Goal: Task Accomplishment & Management: Complete application form

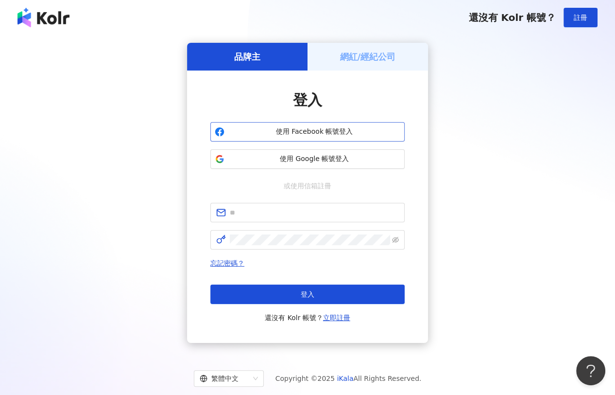
click at [303, 138] on button "使用 Facebook 帳號登入" at bounding box center [307, 131] width 194 height 19
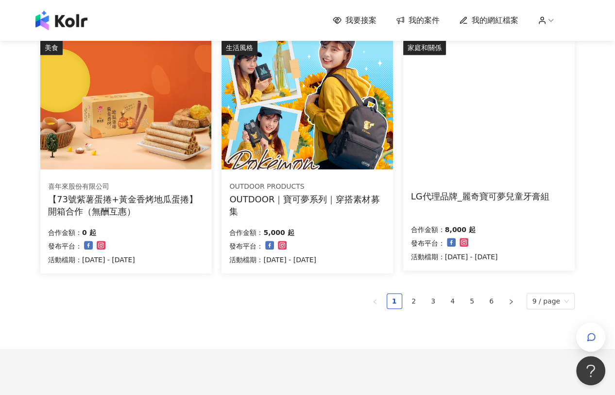
scroll to position [594, 0]
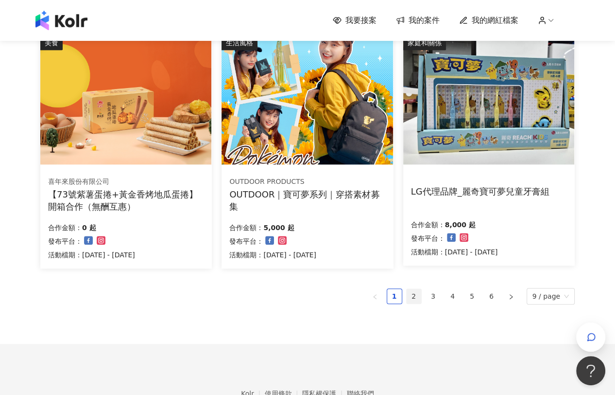
click at [418, 293] on link "2" at bounding box center [414, 296] width 15 height 15
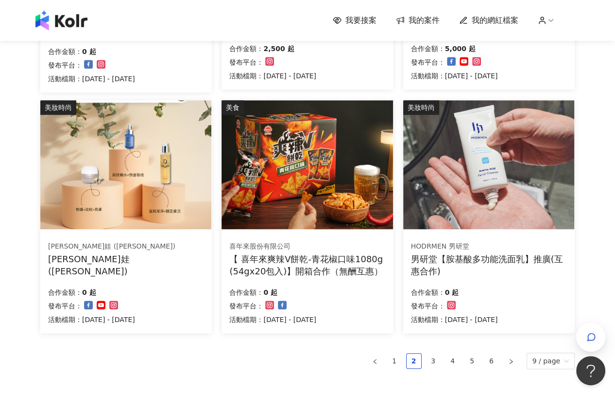
scroll to position [649, 0]
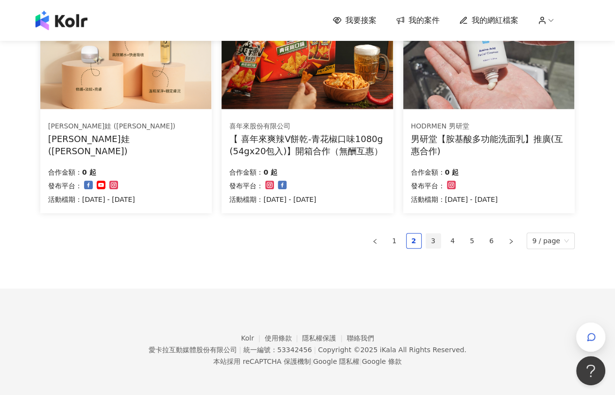
click at [435, 242] on link "3" at bounding box center [433, 240] width 15 height 15
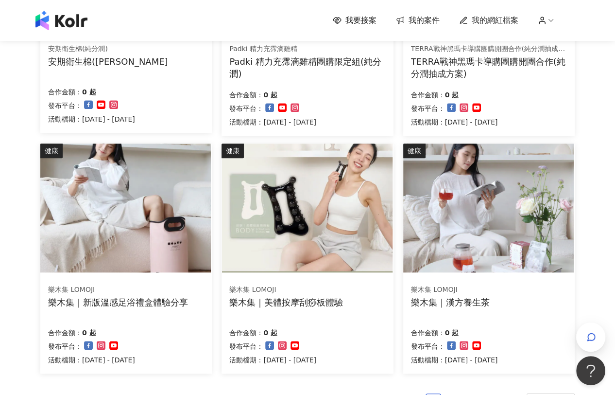
scroll to position [540, 0]
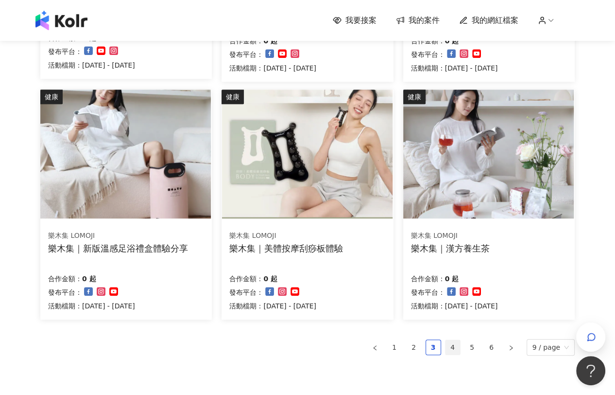
click at [459, 342] on link "4" at bounding box center [453, 347] width 15 height 15
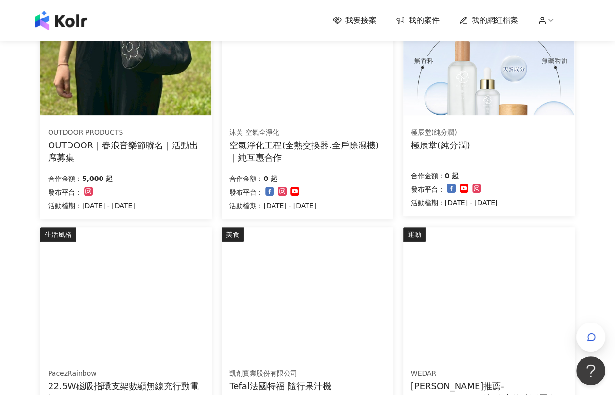
scroll to position [0, 0]
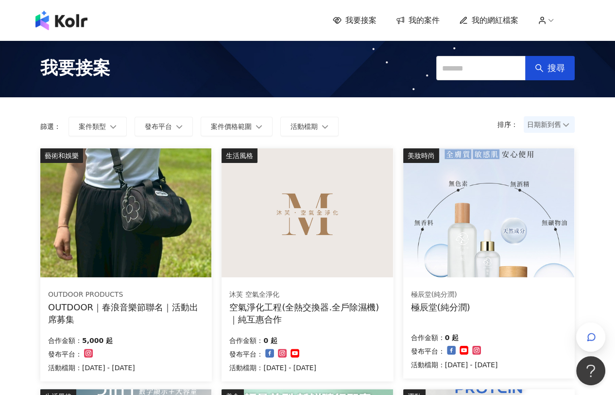
click at [163, 261] on img at bounding box center [125, 212] width 171 height 129
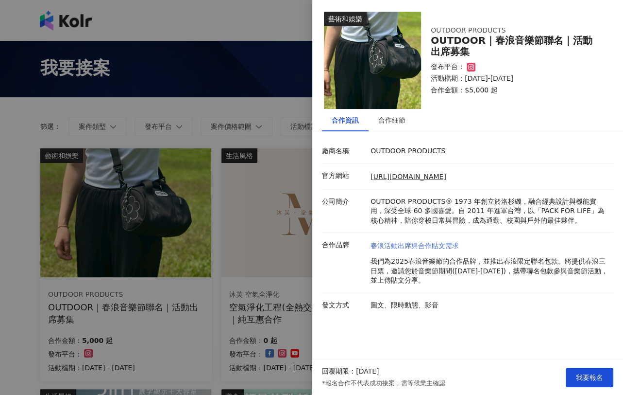
click at [407, 241] on link "春浪活動出席與合作貼文需求" at bounding box center [490, 246] width 238 height 10
drag, startPoint x: 588, startPoint y: 374, endPoint x: 553, endPoint y: 362, distance: 36.9
click at [588, 374] on span "我要報名" at bounding box center [589, 377] width 27 height 8
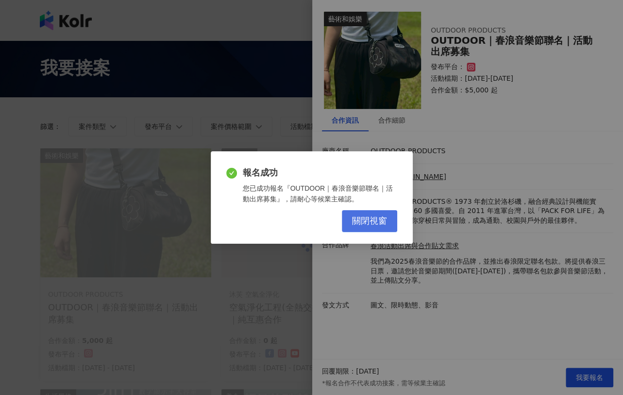
click at [377, 224] on span "關閉視窗" at bounding box center [369, 221] width 35 height 11
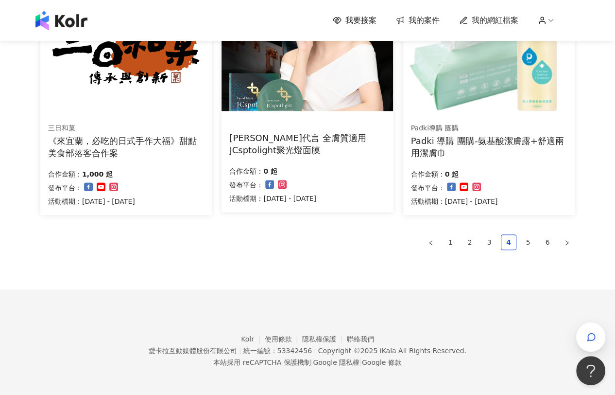
scroll to position [648, 0]
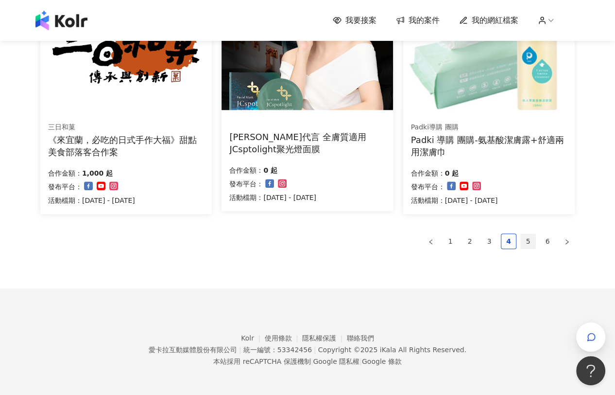
click at [527, 243] on link "5" at bounding box center [528, 241] width 15 height 15
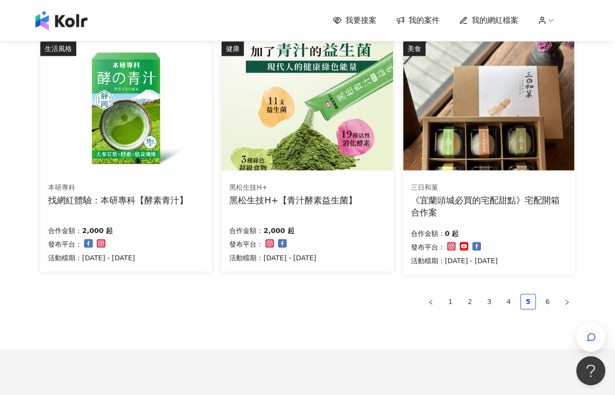
scroll to position [594, 0]
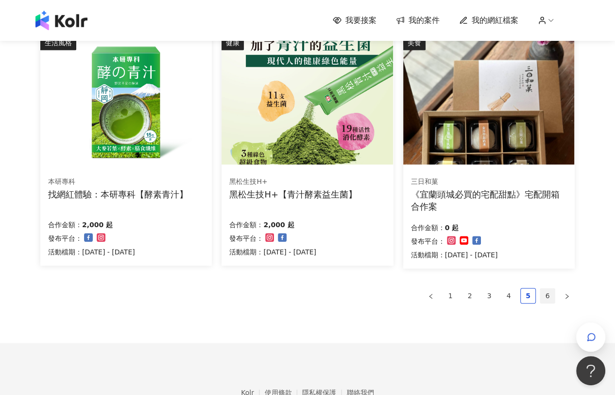
click at [545, 298] on link "6" at bounding box center [547, 295] width 15 height 15
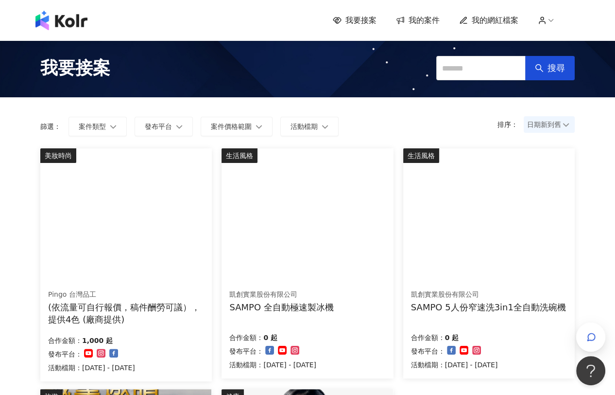
scroll to position [0, 0]
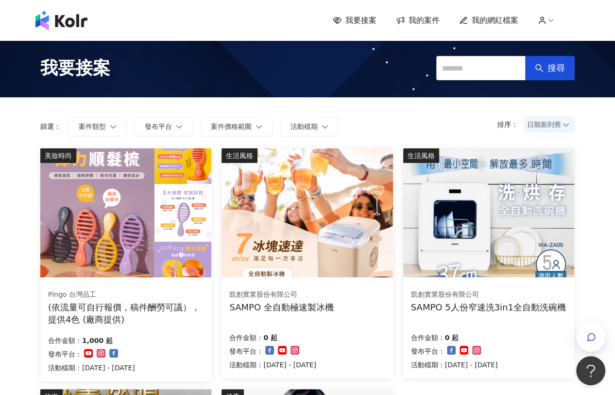
click at [144, 308] on div "(依流量可自行報價，稿件酬勞可議），提供4色 (廠商提供)" at bounding box center [126, 313] width 156 height 24
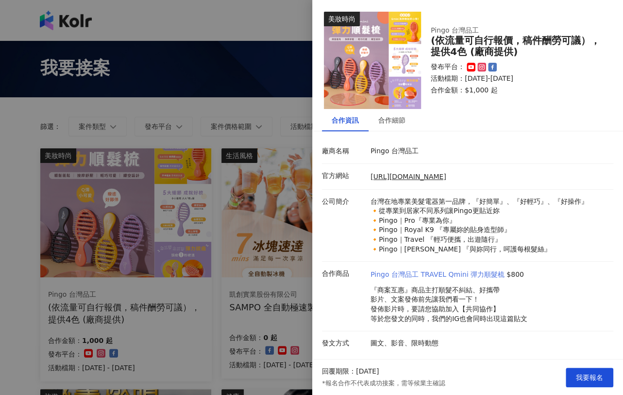
click at [461, 276] on link "Pingo 台灣品工 TRAVEL Qmini 彈力順髮梳" at bounding box center [438, 275] width 134 height 10
click at [203, 21] on div at bounding box center [311, 197] width 623 height 395
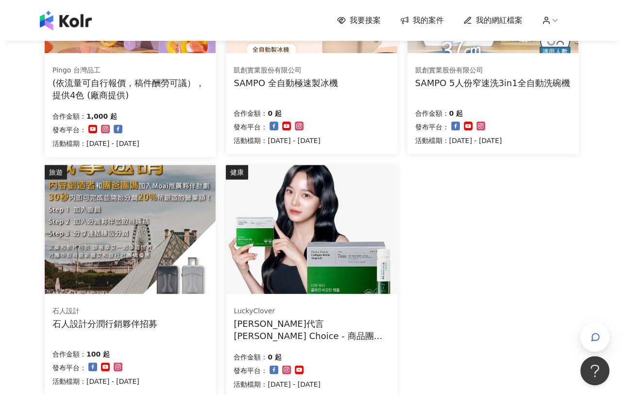
scroll to position [162, 0]
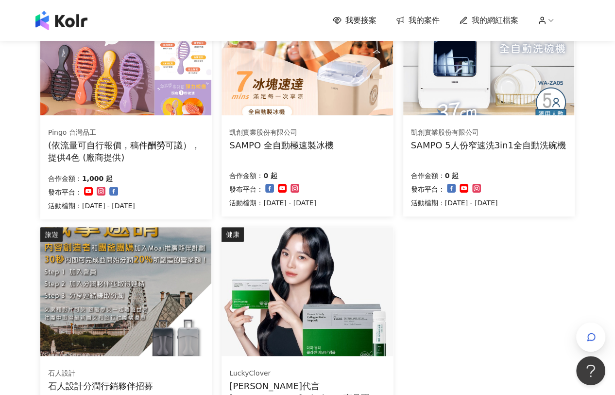
click at [171, 129] on div "Pingo 台灣品工" at bounding box center [125, 133] width 155 height 10
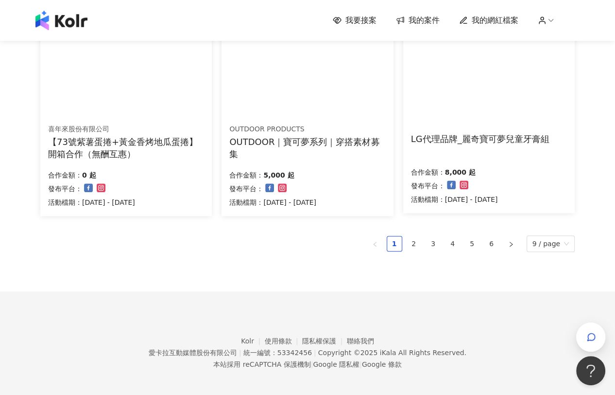
scroll to position [649, 0]
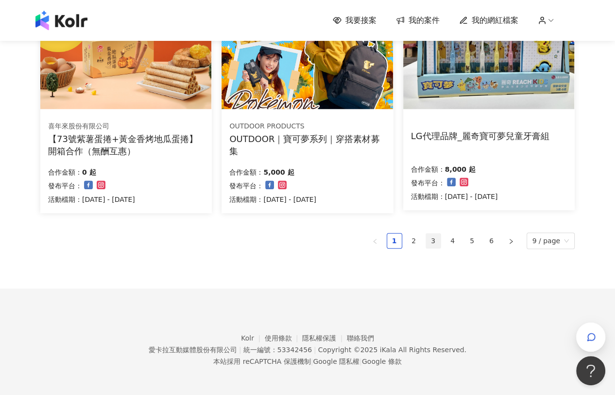
click at [436, 240] on link "3" at bounding box center [433, 240] width 15 height 15
